Goal: Information Seeking & Learning: Learn about a topic

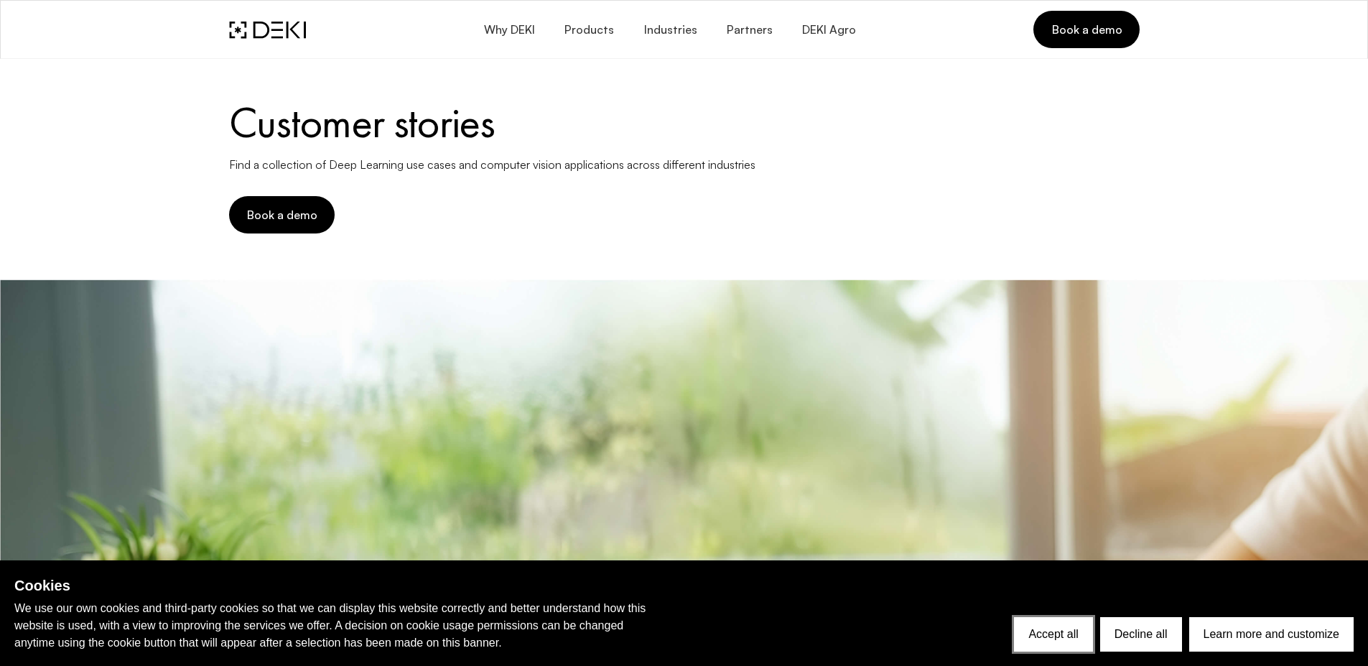
click at [1061, 624] on button "Accept all" at bounding box center [1053, 634] width 78 height 34
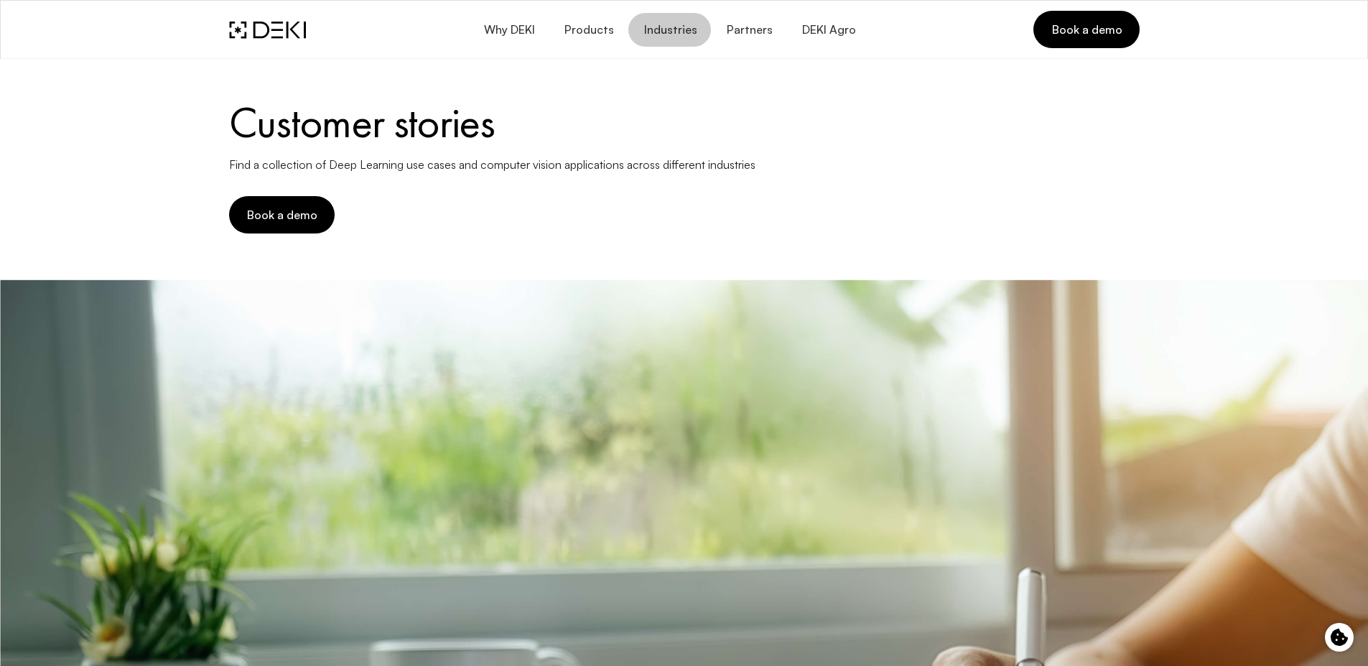
click at [682, 28] on span "Industries" at bounding box center [670, 30] width 54 height 14
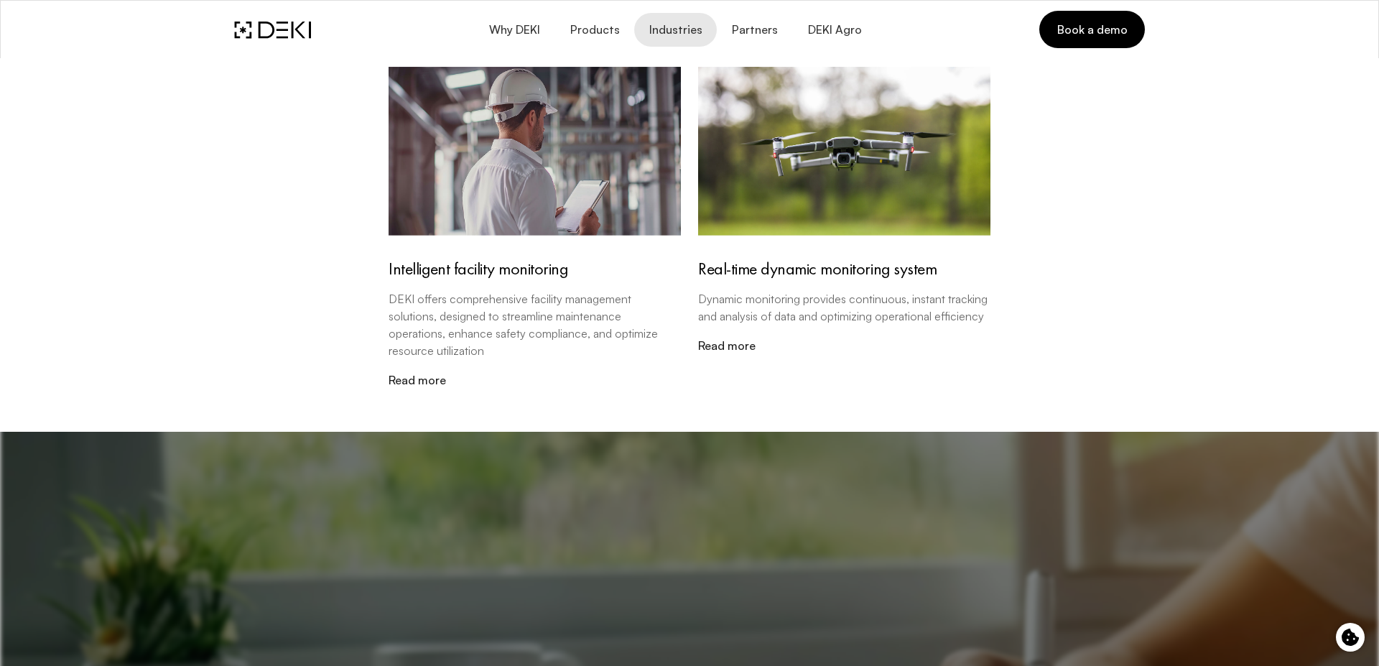
click at [708, 511] on img at bounding box center [689, 602] width 1379 height 646
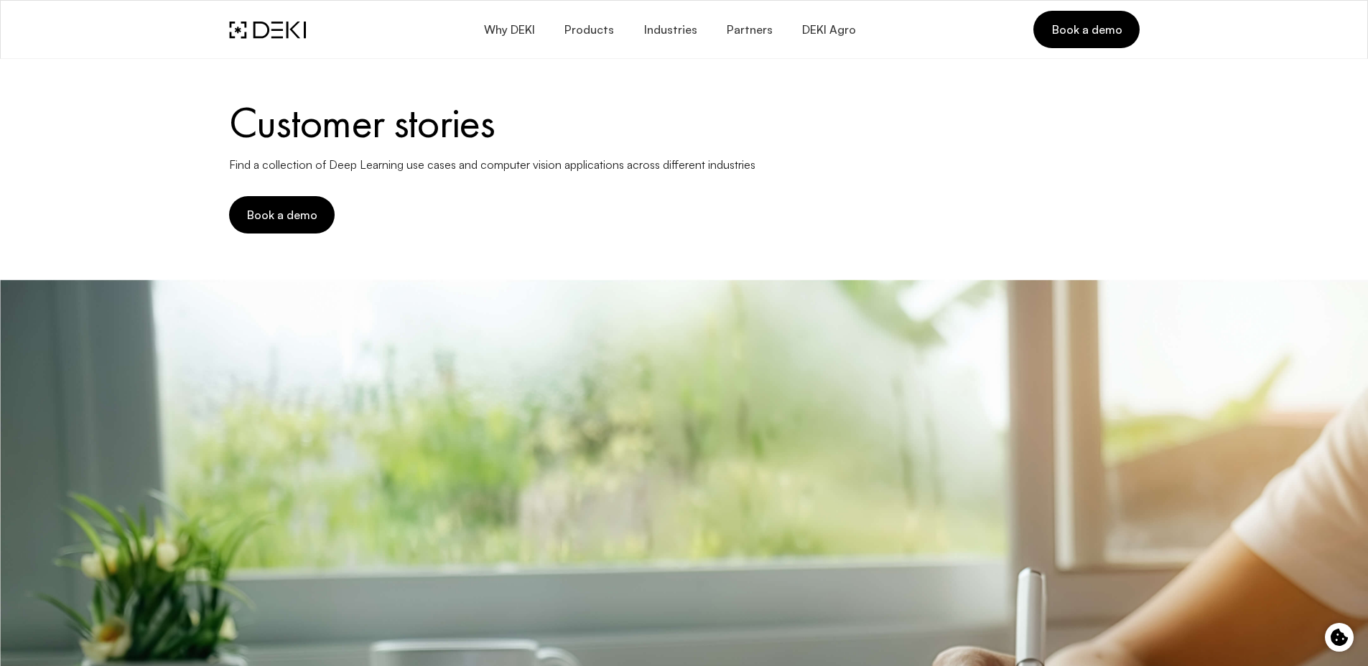
click at [676, 28] on span "Industries" at bounding box center [670, 30] width 54 height 14
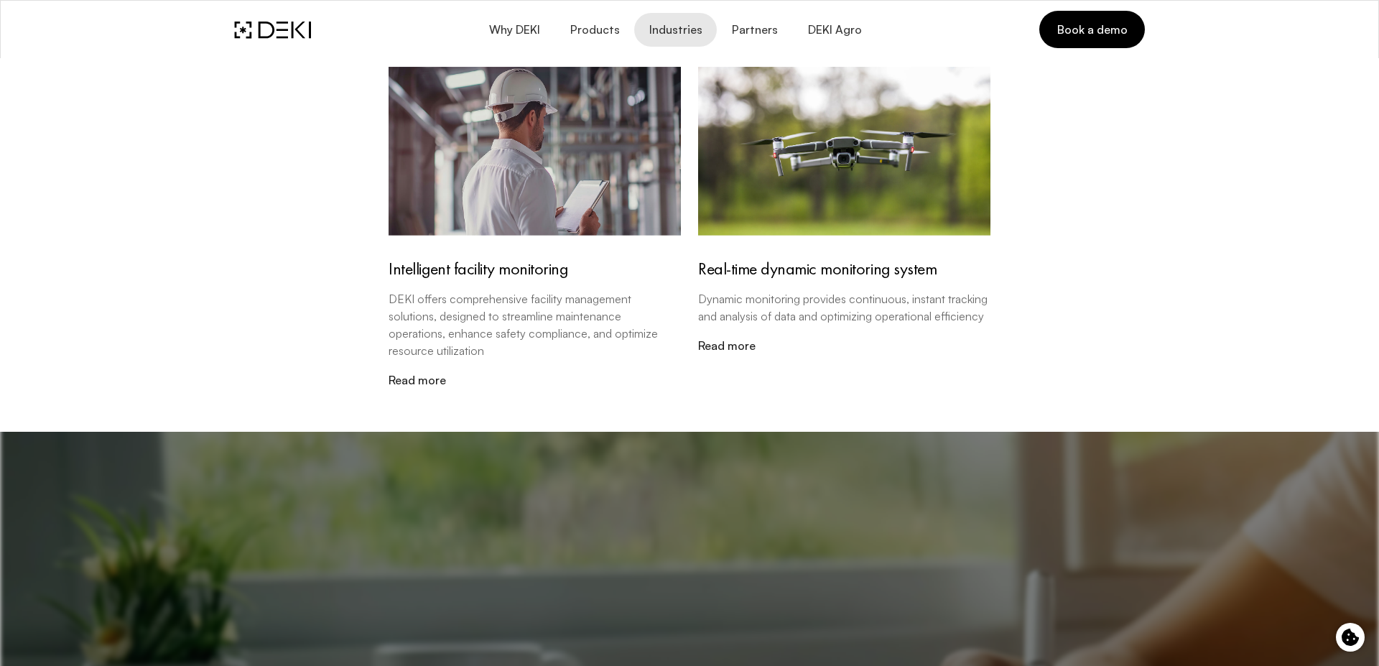
click at [541, 314] on p "DEKI offers comprehensive facility management solutions, designed to streamline…" at bounding box center [535, 324] width 292 height 69
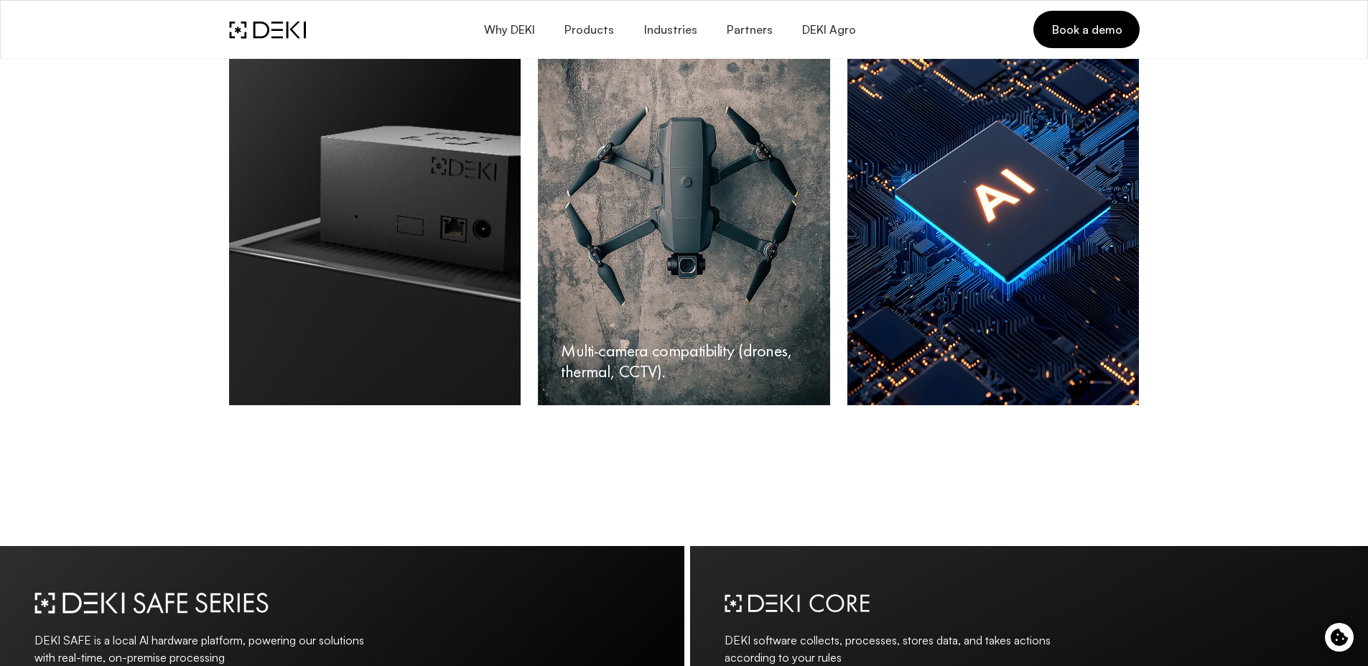
scroll to position [4447, 0]
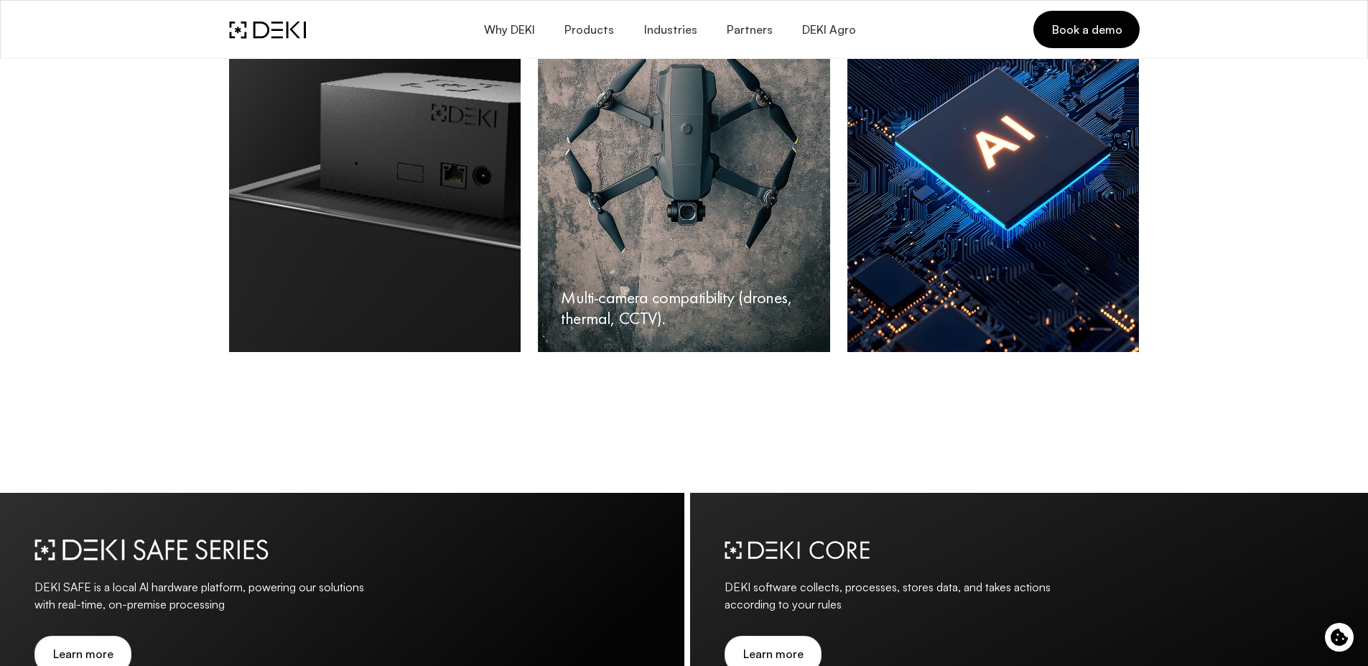
click at [683, 33] on span "Industries" at bounding box center [670, 30] width 54 height 14
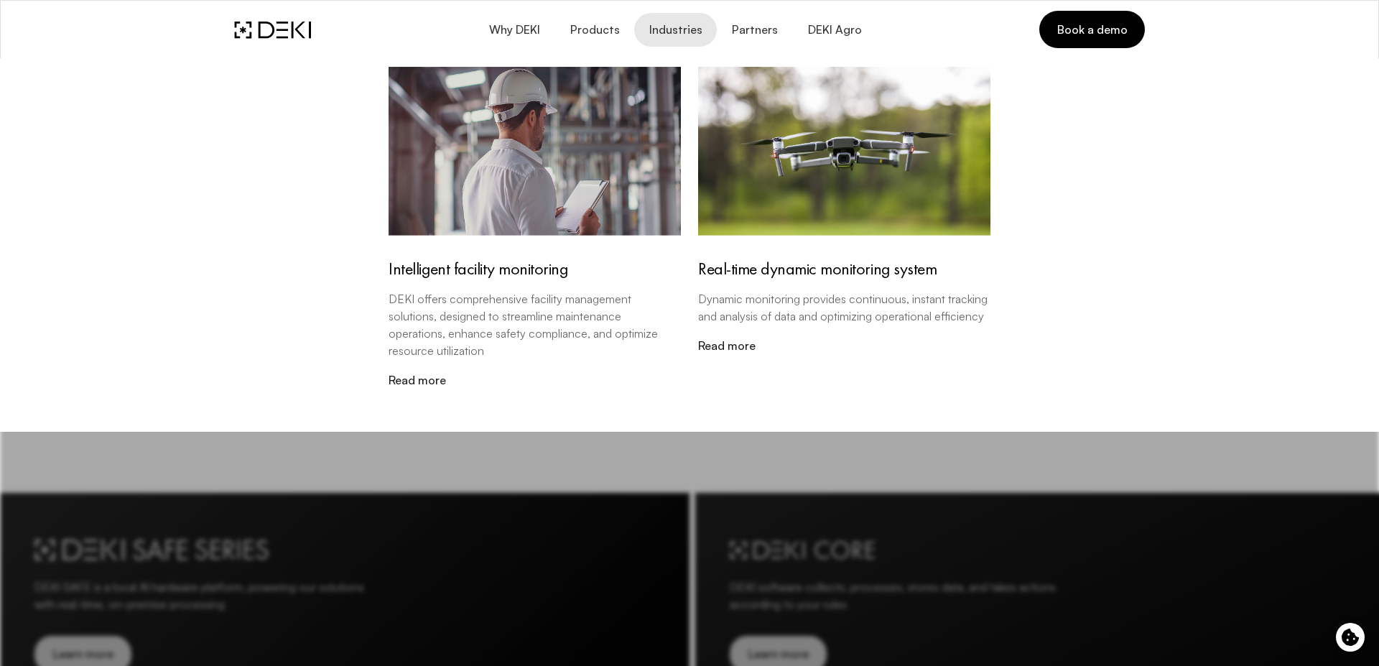
click at [766, 148] on img at bounding box center [844, 151] width 292 height 169
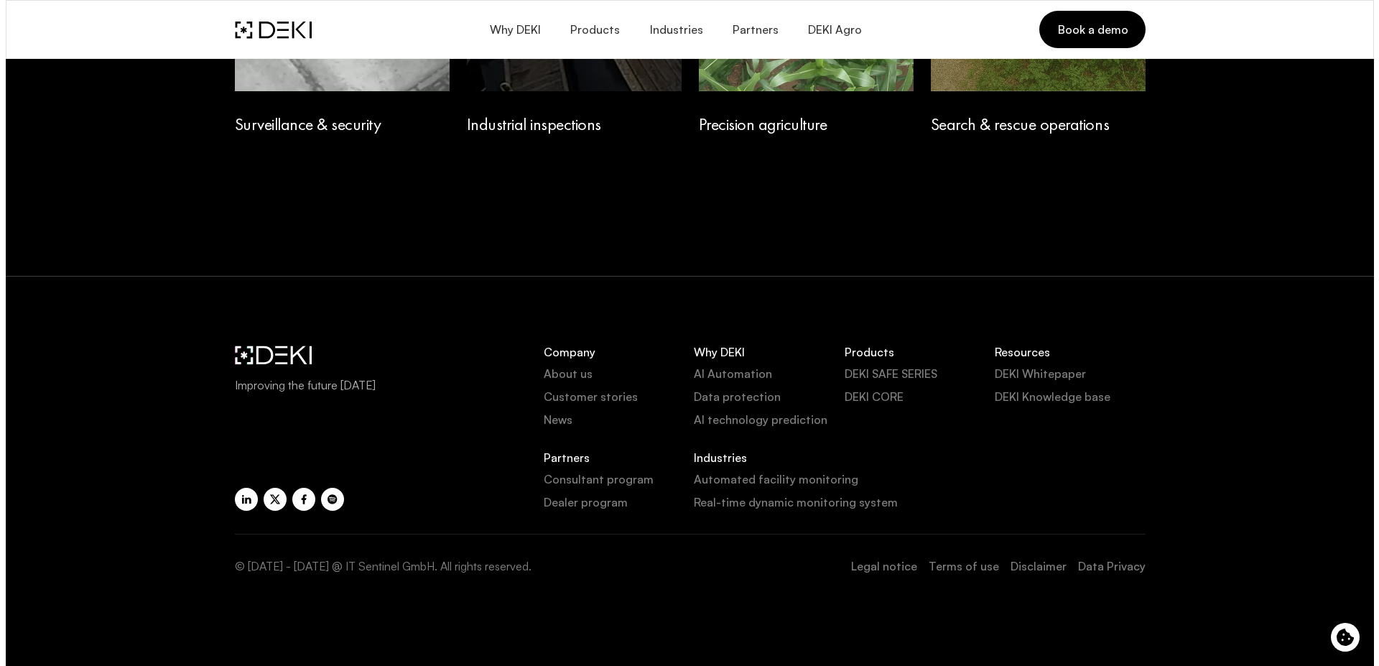
scroll to position [2284, 0]
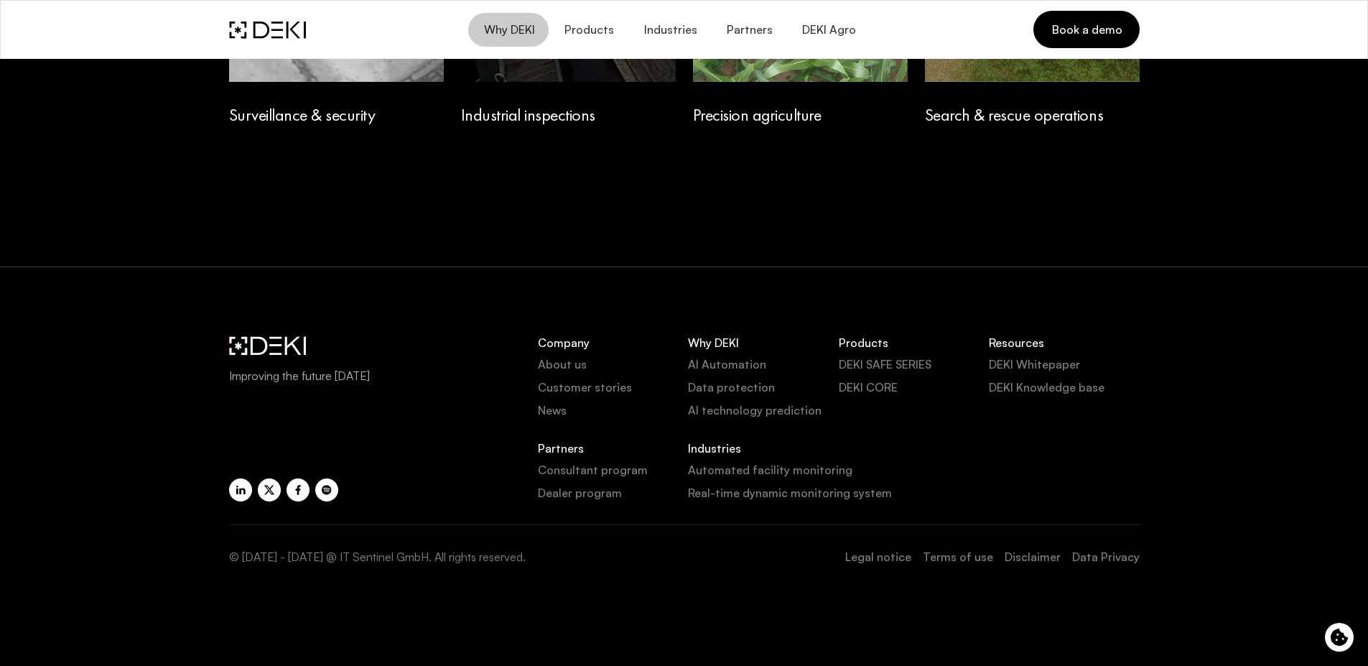
click at [491, 27] on span "Why DEKI" at bounding box center [509, 30] width 52 height 14
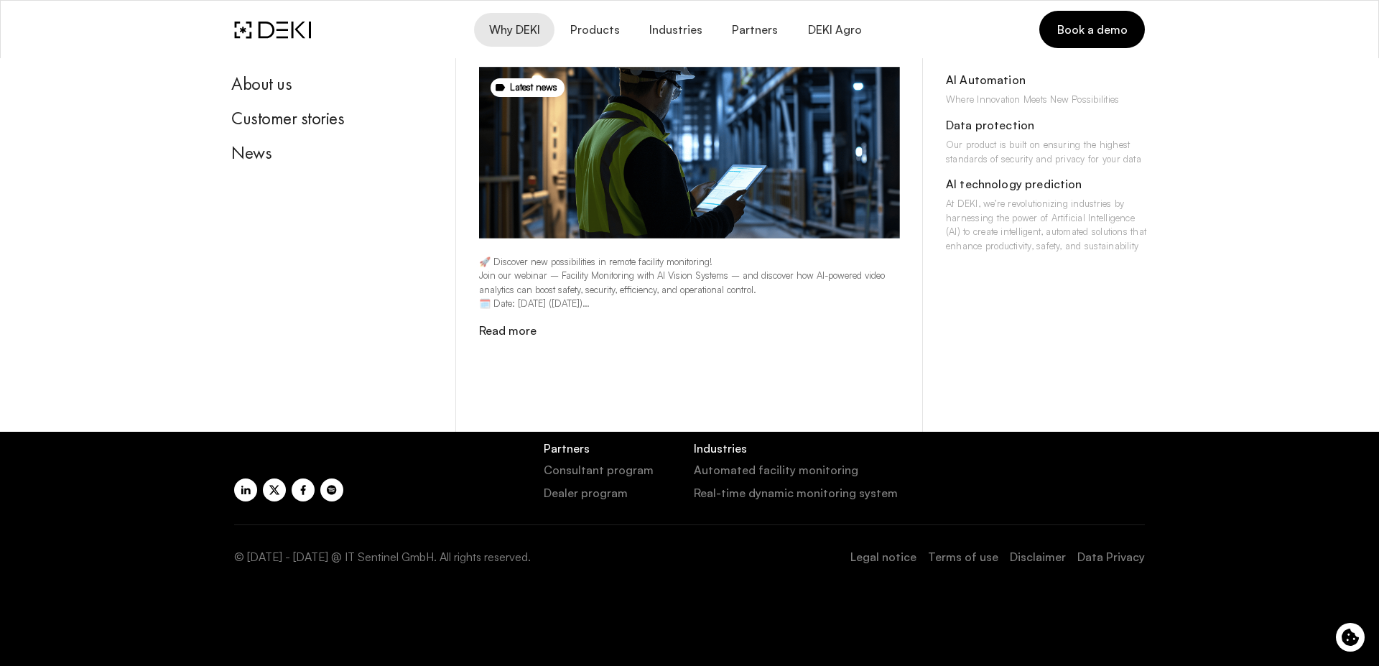
click at [279, 84] on div "About us" at bounding box center [332, 84] width 202 height 22
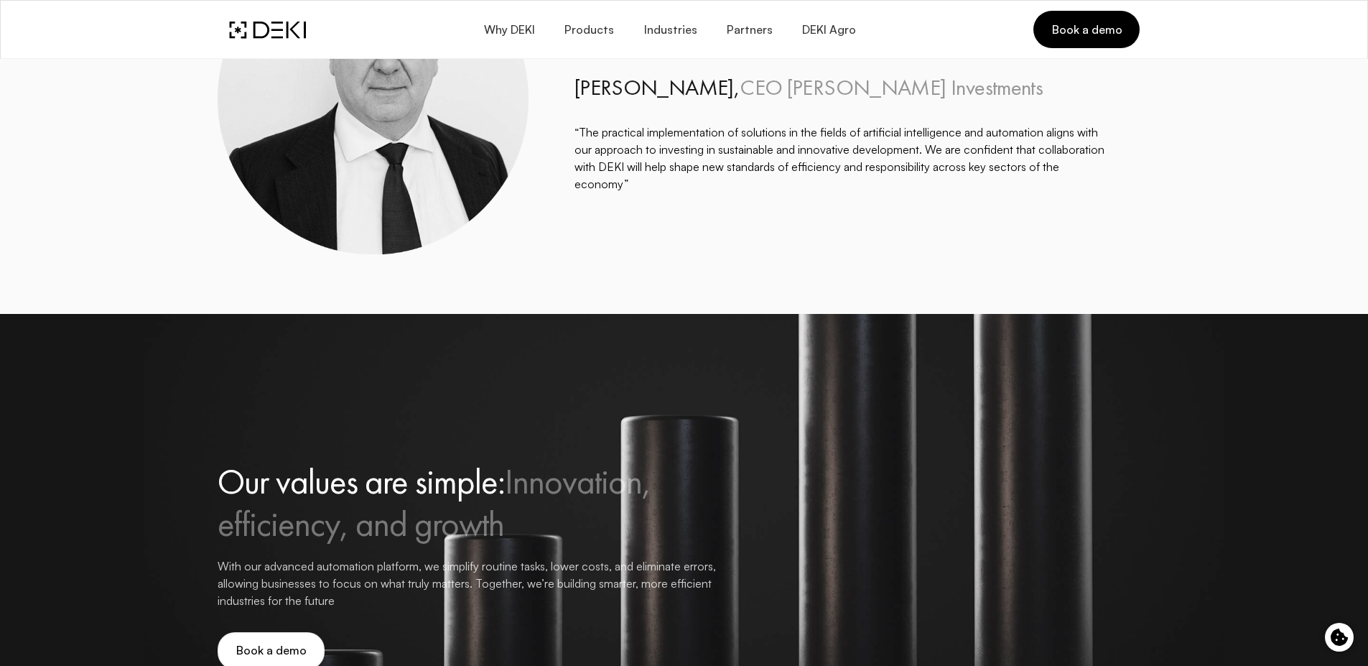
scroll to position [2172, 0]
